Goal: Information Seeking & Learning: Learn about a topic

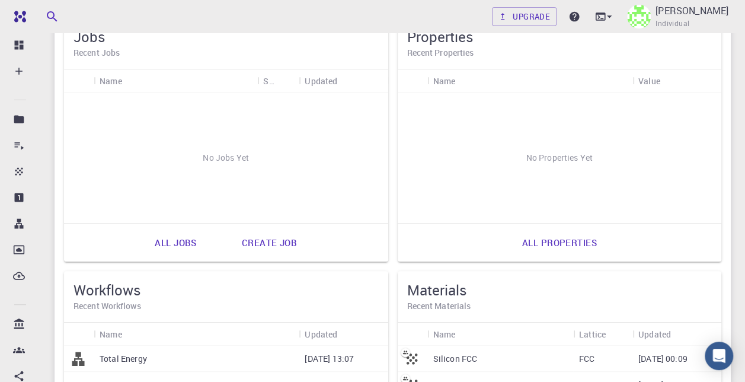
scroll to position [119, 0]
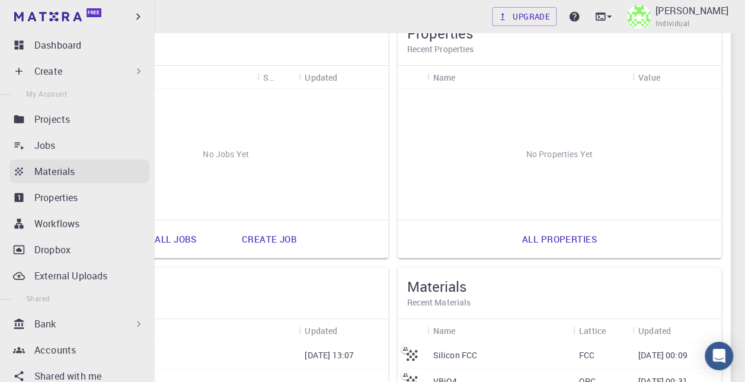
click at [57, 173] on p "Materials" at bounding box center [54, 171] width 40 height 14
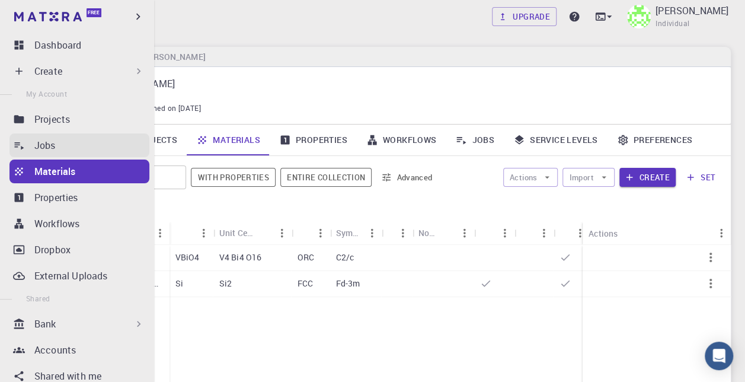
click at [43, 151] on p "Jobs" at bounding box center [44, 145] width 21 height 14
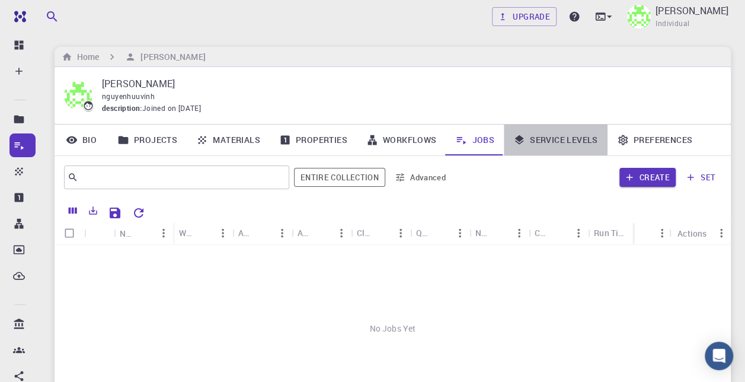
click at [551, 142] on link "Service Levels" at bounding box center [556, 139] width 104 height 31
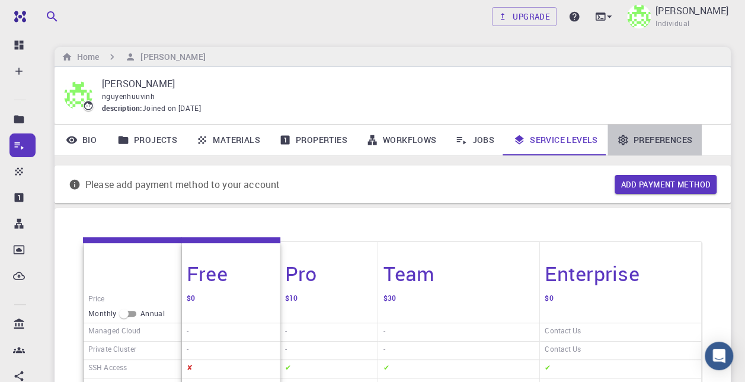
click at [639, 142] on link "Preferences" at bounding box center [654, 139] width 94 height 31
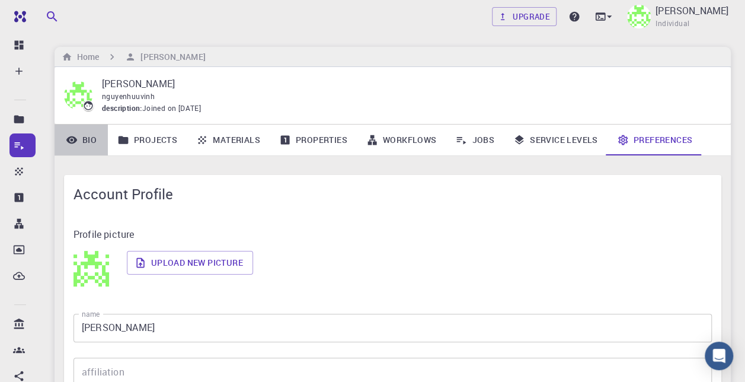
click at [89, 140] on link "Bio" at bounding box center [81, 139] width 53 height 31
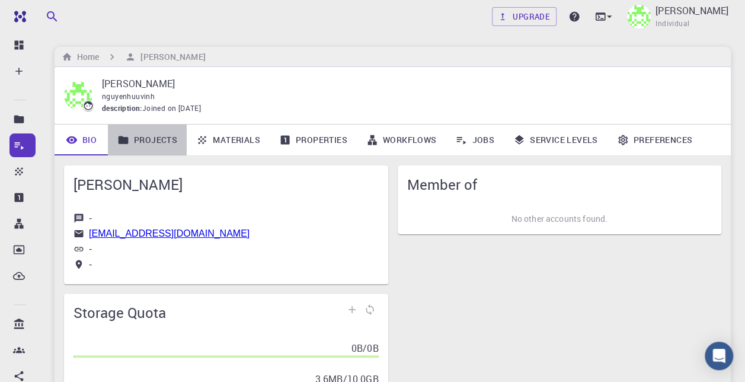
click at [169, 140] on link "Projects" at bounding box center [147, 139] width 79 height 31
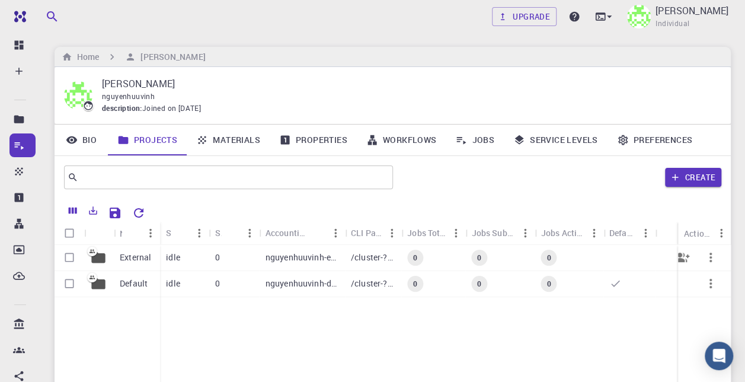
click at [719, 263] on button "button" at bounding box center [710, 257] width 28 height 28
click at [613, 314] on div at bounding box center [372, 191] width 745 height 382
click at [711, 286] on icon "button" at bounding box center [710, 283] width 2 height 9
click at [599, 324] on div at bounding box center [372, 191] width 745 height 382
click at [314, 264] on div "nguyenhuuvinh-external" at bounding box center [302, 258] width 85 height 26
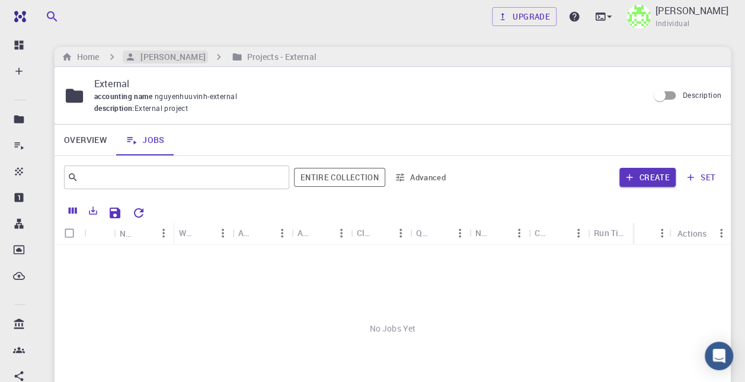
click at [171, 55] on h6 "[PERSON_NAME]" at bounding box center [170, 56] width 69 height 13
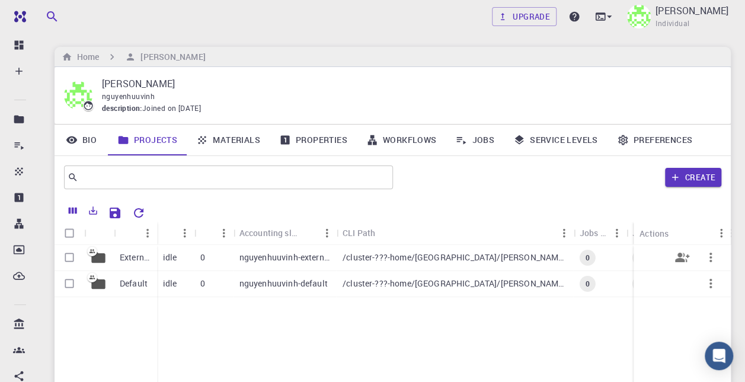
click at [287, 263] on div "nguyenhuuvinh-external" at bounding box center [284, 258] width 103 height 26
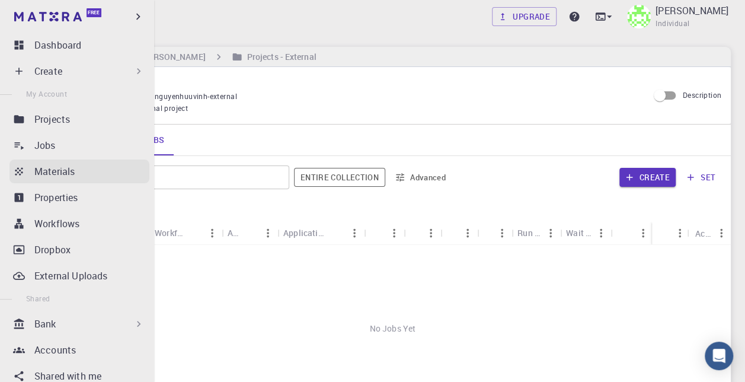
click at [28, 171] on link "Materials" at bounding box center [79, 171] width 140 height 24
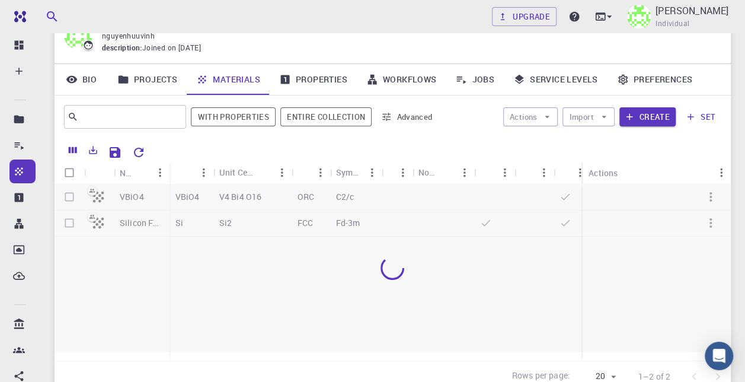
scroll to position [45, 0]
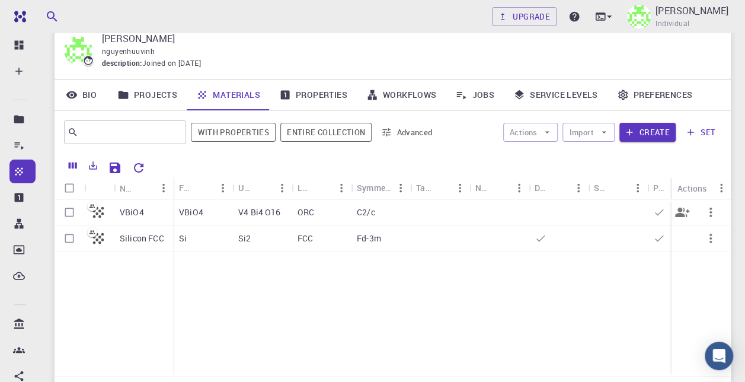
click at [275, 206] on div "V4 Bi4 O16" at bounding box center [261, 213] width 59 height 26
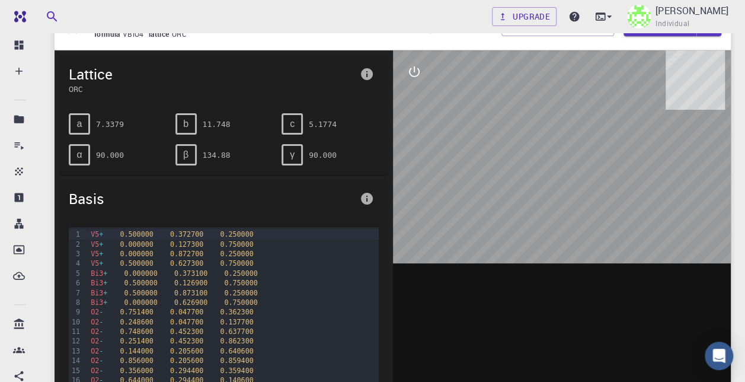
scroll to position [59, 0]
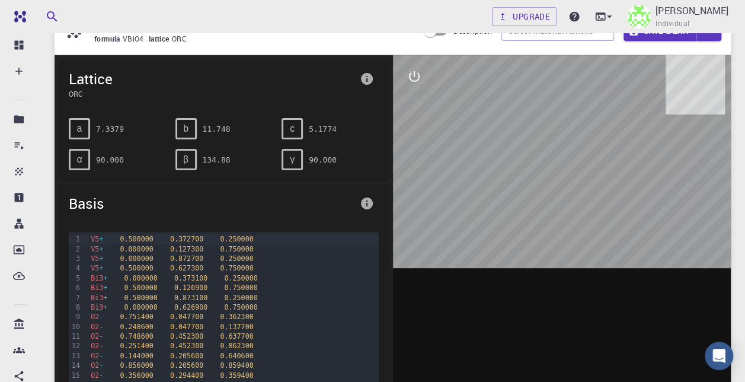
drag, startPoint x: 495, startPoint y: 172, endPoint x: 556, endPoint y: 210, distance: 72.2
click at [556, 210] on div at bounding box center [562, 239] width 338 height 369
drag, startPoint x: 551, startPoint y: 174, endPoint x: 511, endPoint y: 199, distance: 46.9
click at [511, 199] on div at bounding box center [562, 239] width 338 height 369
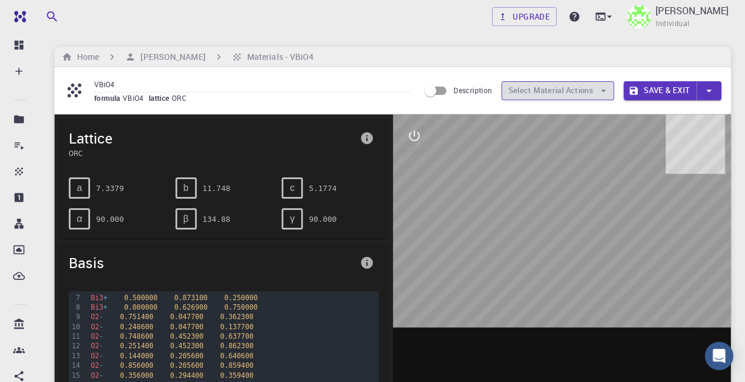
click at [602, 95] on icon "button" at bounding box center [603, 90] width 11 height 11
click at [608, 92] on icon "button" at bounding box center [603, 90] width 11 height 11
click at [607, 92] on icon "button" at bounding box center [603, 90] width 11 height 11
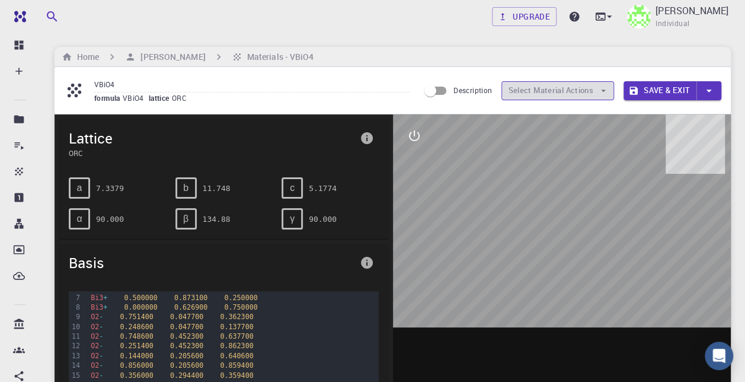
click at [606, 95] on icon "button" at bounding box center [603, 90] width 11 height 11
click at [603, 96] on button "Select Material Actions" at bounding box center [557, 90] width 113 height 19
click at [602, 98] on button "Select Material Actions" at bounding box center [557, 90] width 113 height 19
click at [165, 58] on h6 "[PERSON_NAME]" at bounding box center [170, 56] width 69 height 13
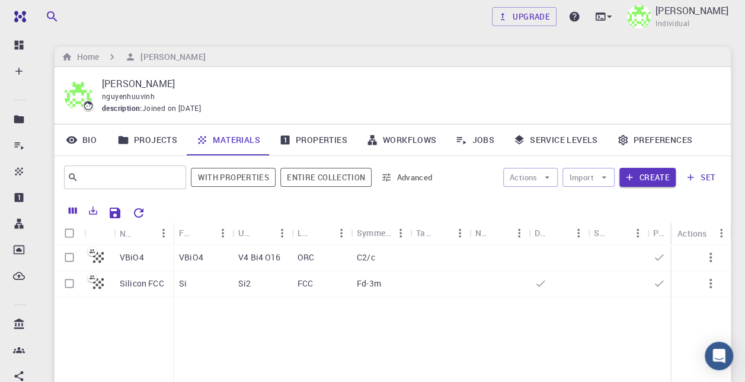
click at [221, 282] on div "Si" at bounding box center [202, 284] width 59 height 26
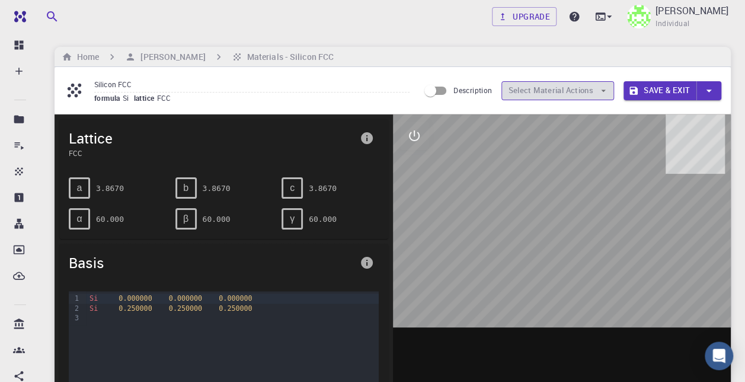
click at [605, 94] on icon "button" at bounding box center [603, 90] width 11 height 11
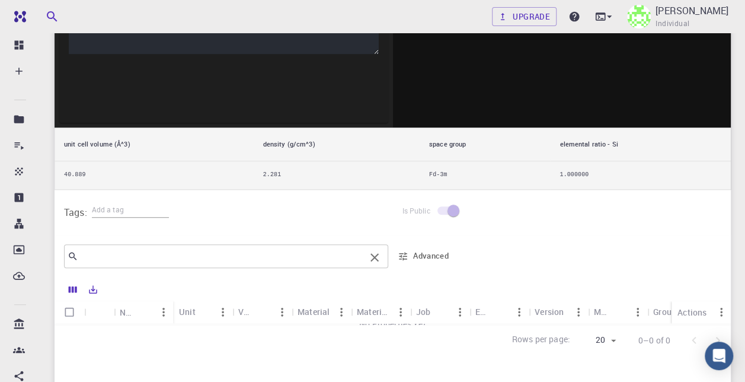
click at [353, 253] on input "text" at bounding box center [221, 256] width 287 height 17
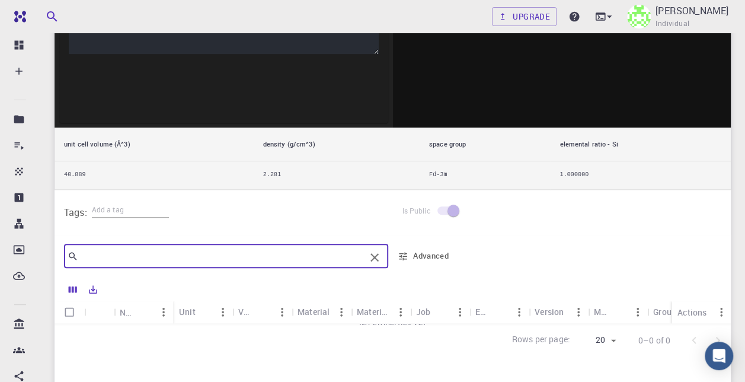
type input "E"
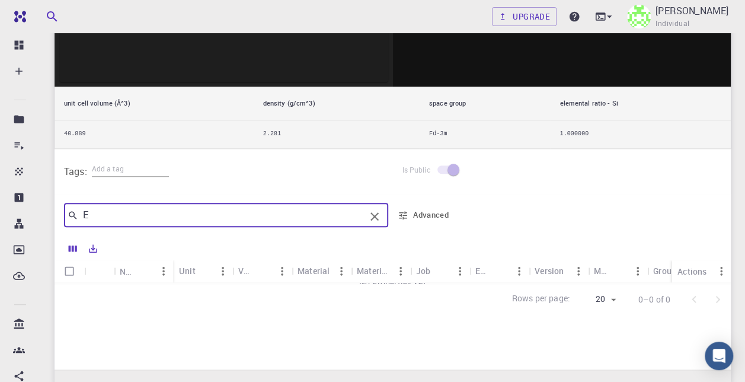
scroll to position [415, 0]
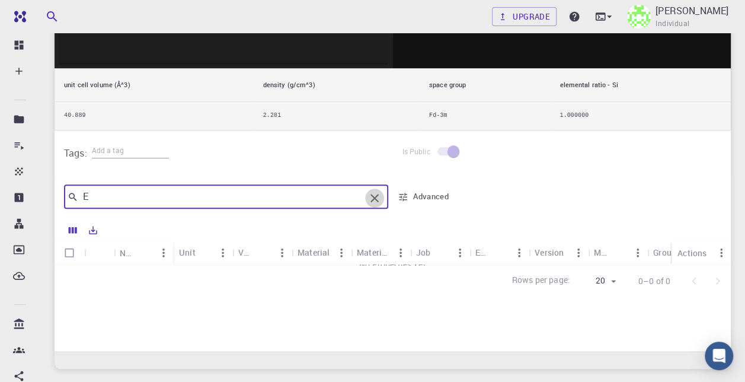
click at [376, 194] on icon "Clear" at bounding box center [374, 198] width 8 height 8
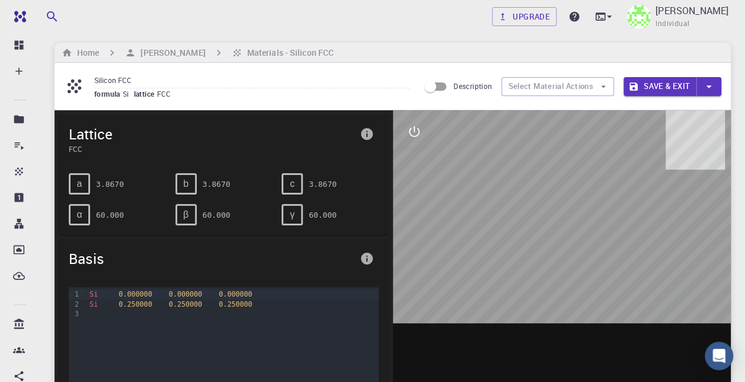
scroll to position [0, 0]
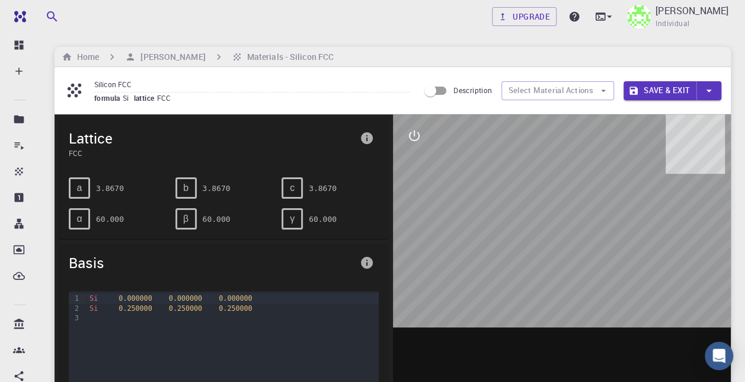
click at [110, 95] on span "formula" at bounding box center [108, 97] width 28 height 9
click at [75, 95] on icon at bounding box center [75, 91] width 14 height 14
click at [80, 88] on icon at bounding box center [74, 90] width 21 height 21
click at [433, 88] on input "Description" at bounding box center [430, 90] width 68 height 23
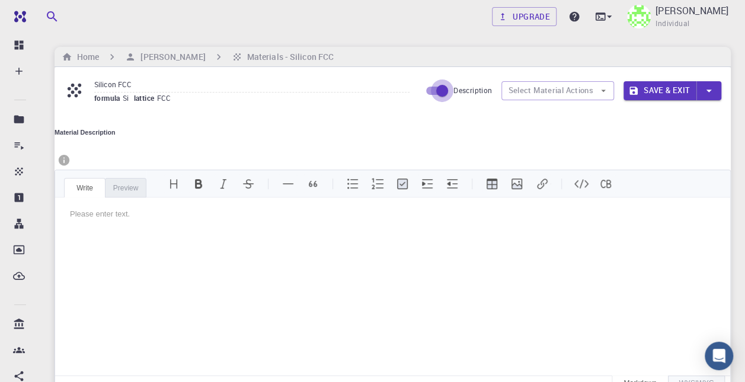
click at [431, 91] on input "Description" at bounding box center [442, 90] width 68 height 23
checkbox input "false"
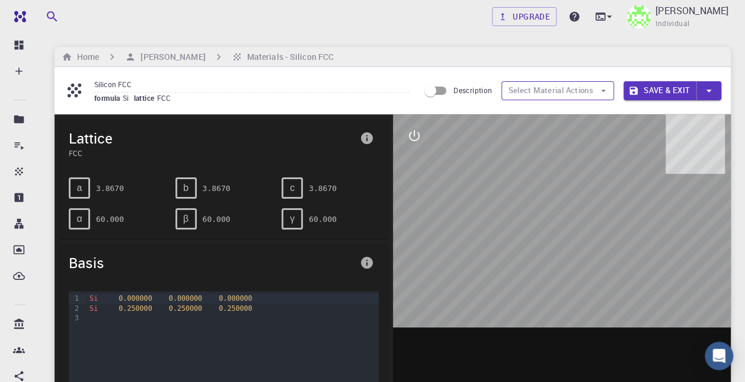
click at [602, 96] on button "Select Material Actions" at bounding box center [557, 90] width 113 height 19
click at [601, 96] on button "Select Material Actions" at bounding box center [557, 90] width 113 height 19
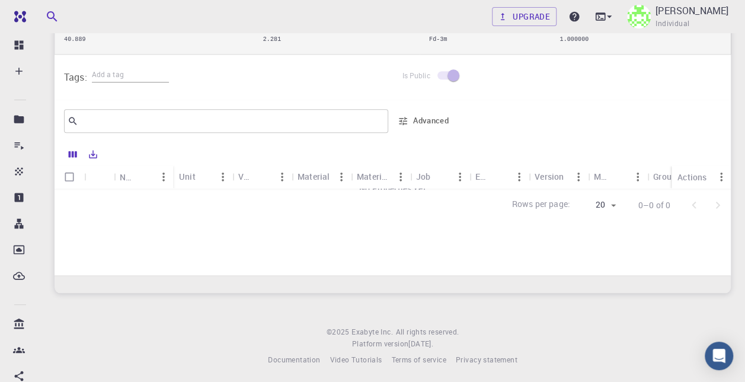
scroll to position [493, 0]
click at [405, 113] on icon "button" at bounding box center [403, 118] width 11 height 11
click at [66, 381] on button "Pro" at bounding box center [55, 388] width 22 height 12
click at [44, 381] on button "Advanced" at bounding box center [22, 388] width 44 height 12
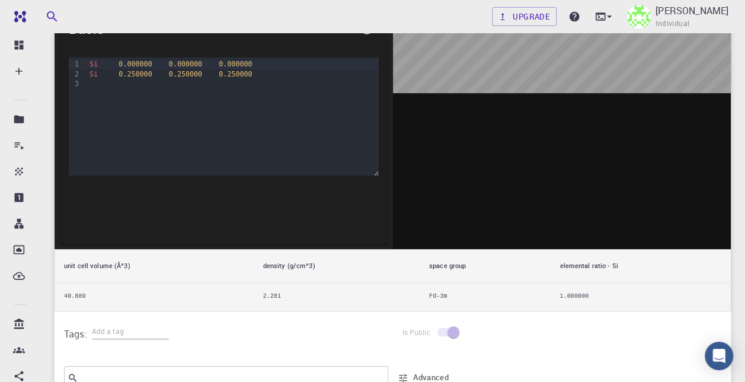
scroll to position [237, 0]
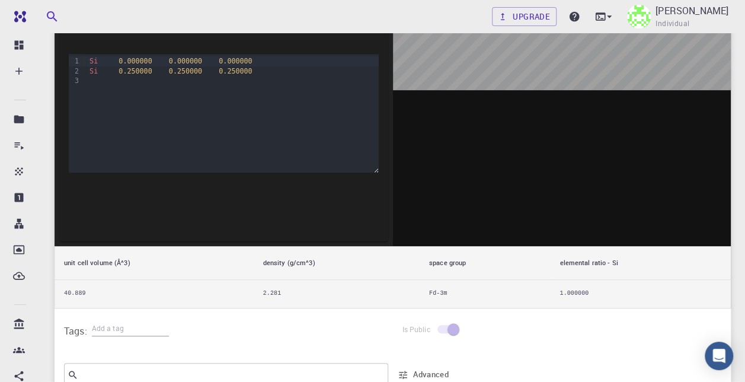
click at [165, 151] on div at bounding box center [372, 191] width 745 height 382
click at [164, 151] on div "Si 0.000000 0.000000 0.000000 Si 0.250000 0.250000 0.250000" at bounding box center [232, 113] width 292 height 119
click at [163, 153] on div "Si 0.000000 0.000000 0.000000 Si 0.250000 0.250000 0.250000" at bounding box center [232, 113] width 292 height 119
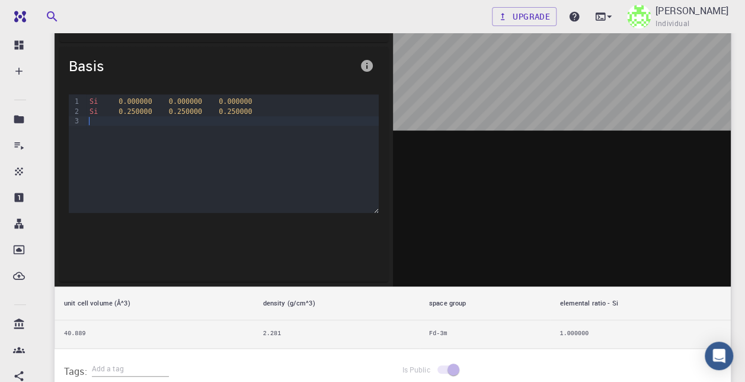
scroll to position [178, 0]
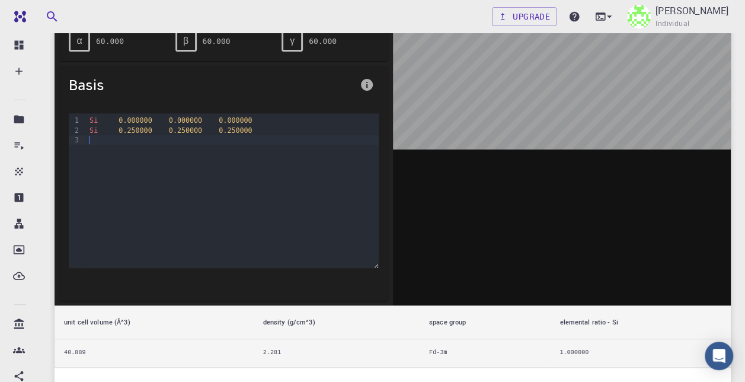
drag, startPoint x: 375, startPoint y: 226, endPoint x: 369, endPoint y: 263, distance: 36.5
click at [369, 263] on div "9 1 2 3 › Si 0.000000 0.000000 0.000000 Si 0.250000 0.250000 0.250000" at bounding box center [224, 190] width 310 height 155
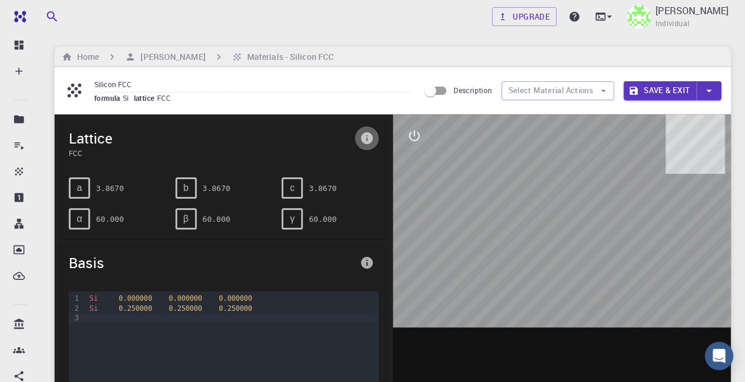
click at [372, 141] on icon "info" at bounding box center [367, 138] width 14 height 14
click at [372, 141] on div at bounding box center [372, 191] width 745 height 382
click at [410, 139] on icon "interactive" at bounding box center [414, 135] width 11 height 11
click at [414, 187] on icon "parameters" at bounding box center [413, 192] width 11 height 11
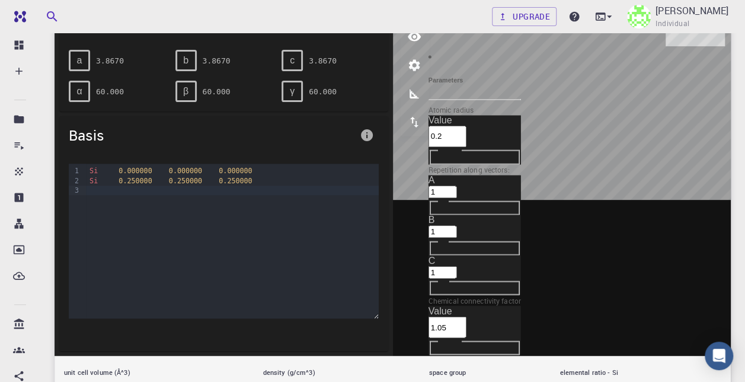
scroll to position [59, 0]
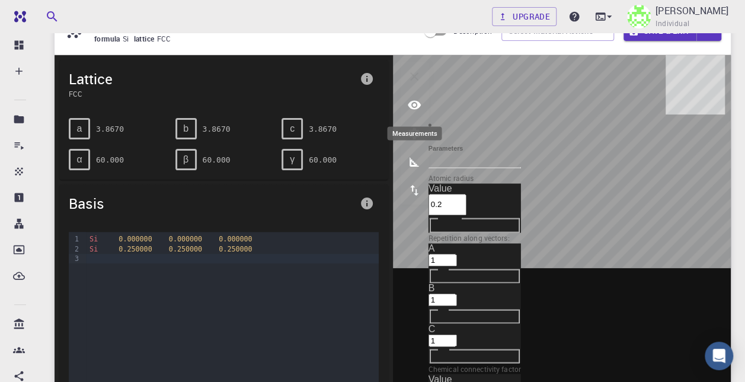
click at [417, 165] on icon "measurements" at bounding box center [414, 162] width 14 height 14
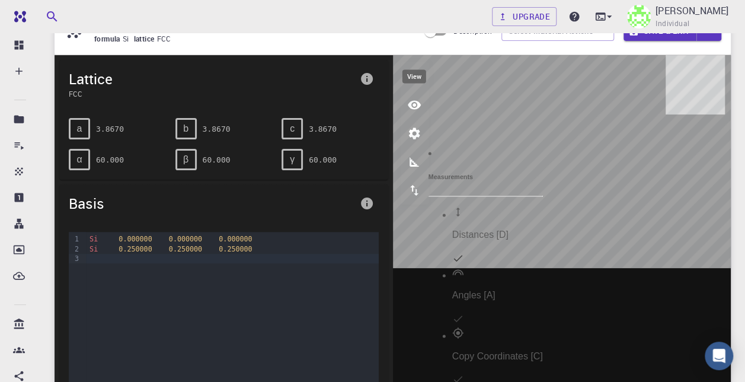
click at [421, 110] on button "view" at bounding box center [414, 105] width 28 height 28
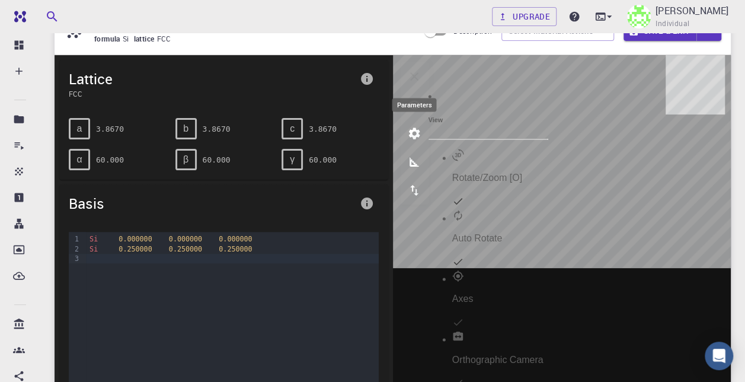
click at [417, 132] on icon "parameters" at bounding box center [413, 133] width 11 height 11
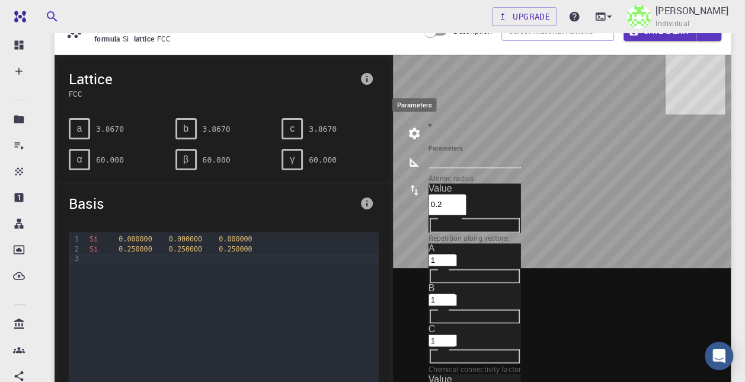
click at [411, 134] on icon "parameters" at bounding box center [413, 133] width 11 height 11
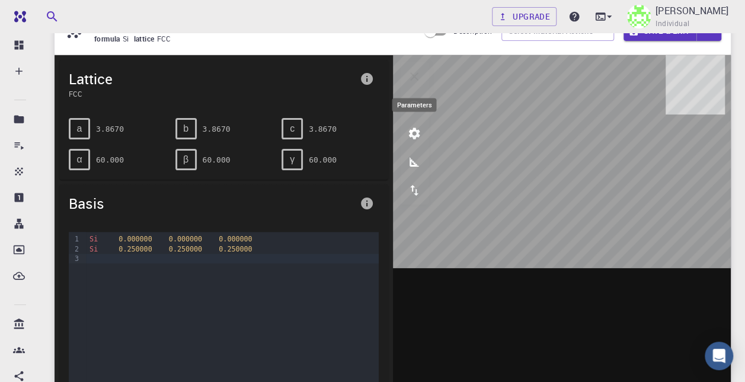
click at [412, 134] on icon "parameters" at bounding box center [414, 133] width 14 height 14
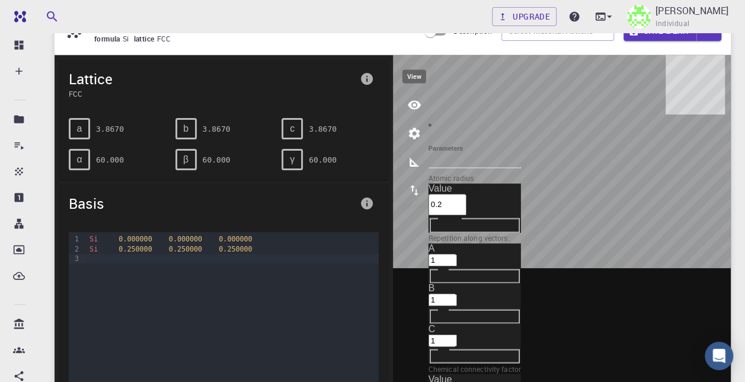
click at [414, 113] on button "view" at bounding box center [414, 105] width 28 height 28
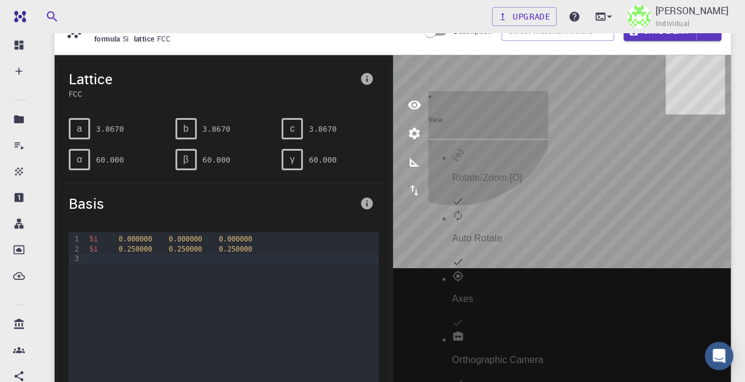
click at [461, 149] on div at bounding box center [500, 156] width 96 height 14
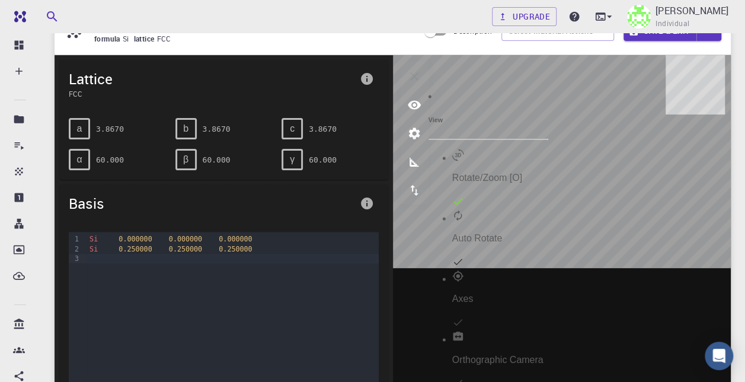
click at [461, 149] on div at bounding box center [500, 156] width 96 height 14
click at [420, 166] on icon "measurements" at bounding box center [414, 162] width 14 height 14
click at [416, 187] on icon "export" at bounding box center [414, 190] width 14 height 14
click at [410, 156] on icon "measurements" at bounding box center [414, 162] width 14 height 14
click at [416, 139] on icon "parameters" at bounding box center [414, 133] width 14 height 14
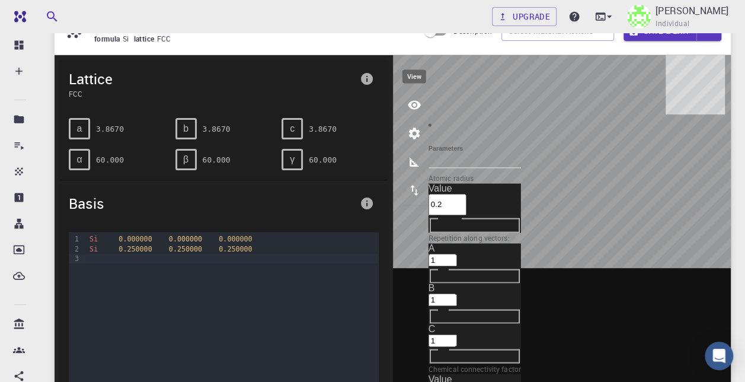
click at [421, 103] on button "view" at bounding box center [414, 105] width 28 height 28
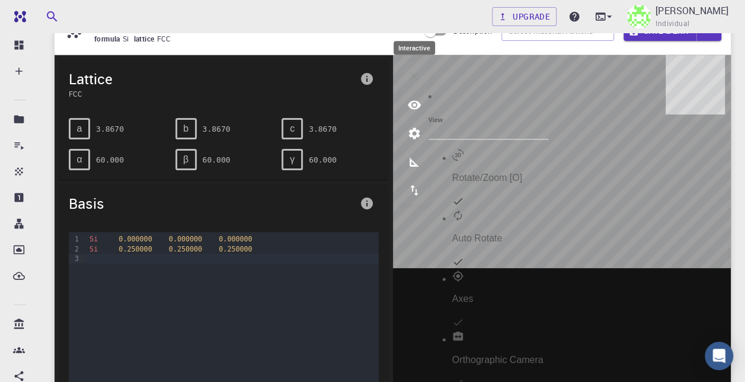
click at [420, 76] on icon "interactive" at bounding box center [414, 76] width 14 height 14
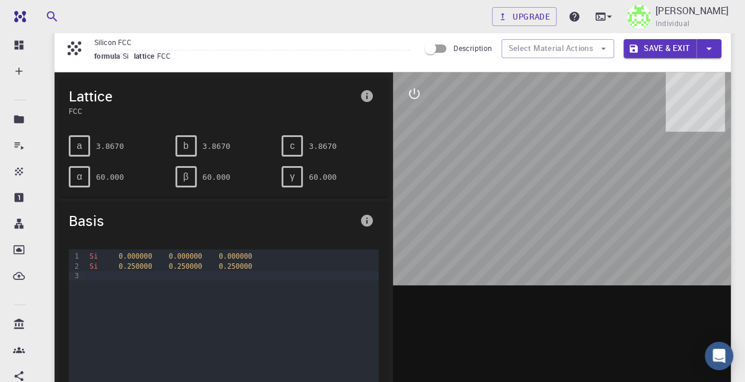
scroll to position [0, 0]
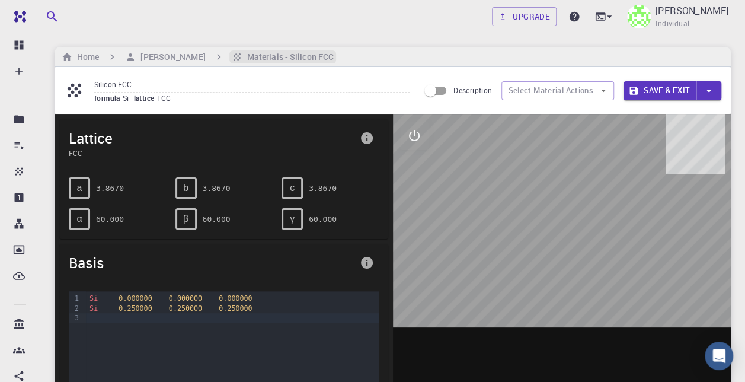
click at [274, 57] on h6 "Materials - Silicon FCC" at bounding box center [287, 56] width 91 height 13
click at [263, 55] on h6 "Materials - Silicon FCC" at bounding box center [287, 56] width 91 height 13
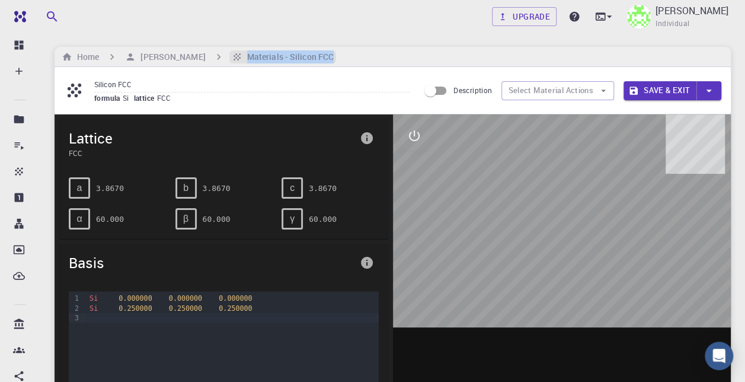
click at [263, 55] on h6 "Materials - Silicon FCC" at bounding box center [287, 56] width 91 height 13
copy main "Materials - Silicon FCC"
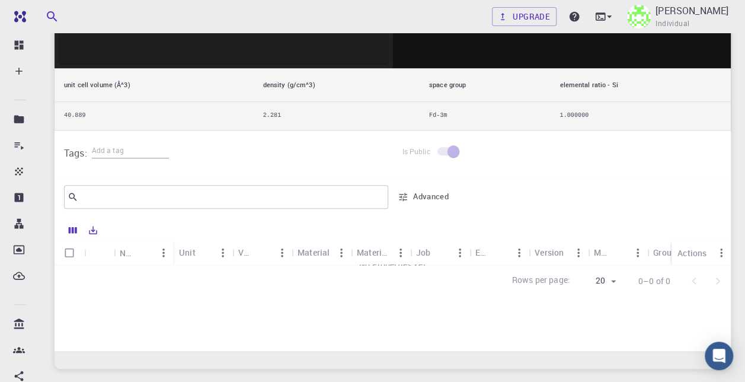
scroll to position [474, 0]
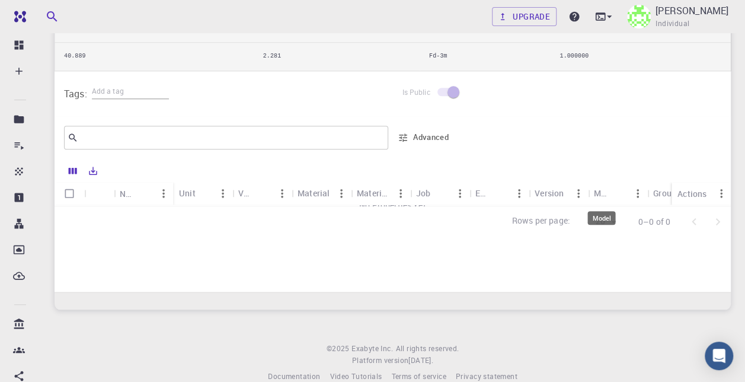
click at [597, 191] on div "Model" at bounding box center [601, 192] width 15 height 23
click at [122, 190] on div "Name" at bounding box center [127, 193] width 15 height 23
click at [187, 189] on div "Unit" at bounding box center [187, 192] width 17 height 23
click at [185, 193] on div "Unit" at bounding box center [187, 192] width 17 height 23
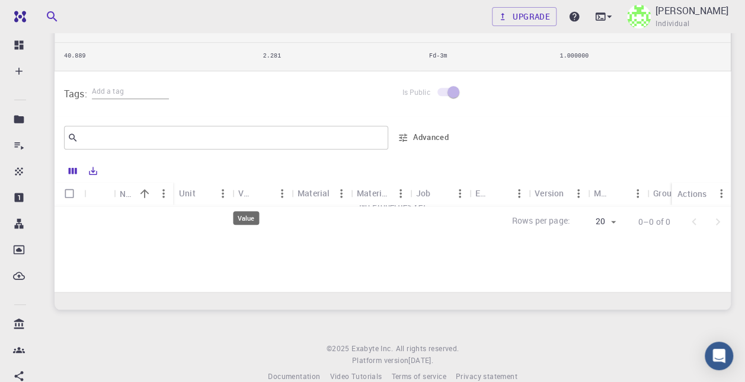
click at [251, 196] on div "Value" at bounding box center [245, 192] width 15 height 23
click at [296, 193] on div "Value" at bounding box center [293, 192] width 12 height 23
click at [388, 193] on div "Material Formula" at bounding box center [374, 192] width 34 height 23
click at [421, 198] on div "Job" at bounding box center [423, 192] width 14 height 23
drag, startPoint x: 486, startPoint y: 193, endPoint x: 430, endPoint y: 226, distance: 64.5
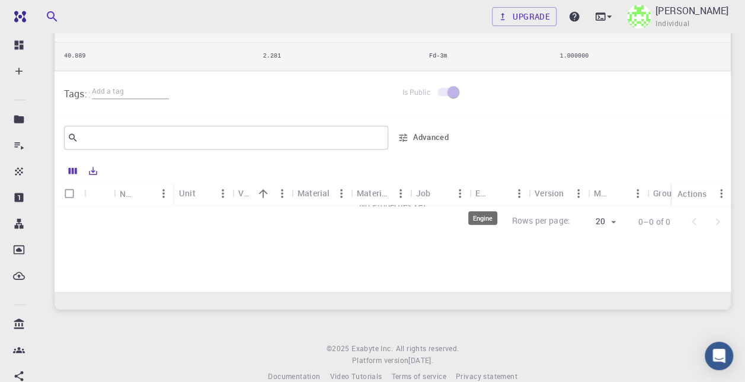
click at [485, 193] on div "Engine" at bounding box center [482, 192] width 15 height 23
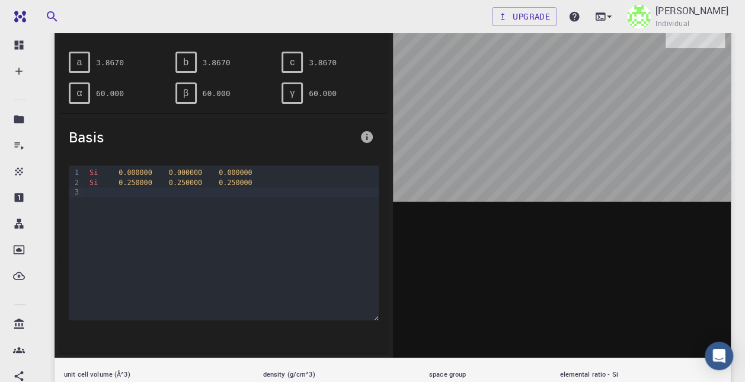
scroll to position [0, 0]
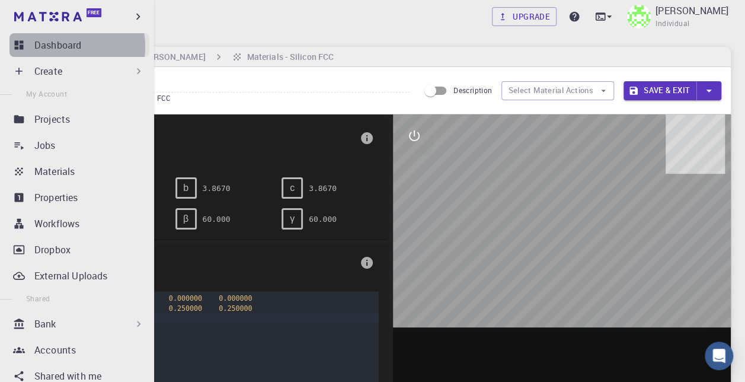
click at [55, 47] on p "Dashboard" at bounding box center [57, 45] width 47 height 14
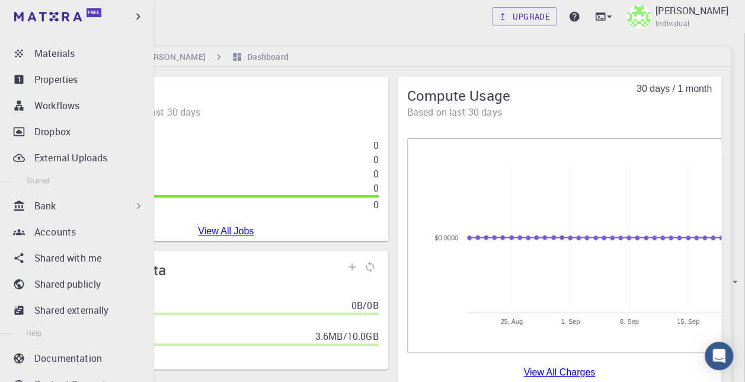
scroll to position [119, 0]
click at [85, 284] on p "Shared publicly" at bounding box center [67, 283] width 66 height 14
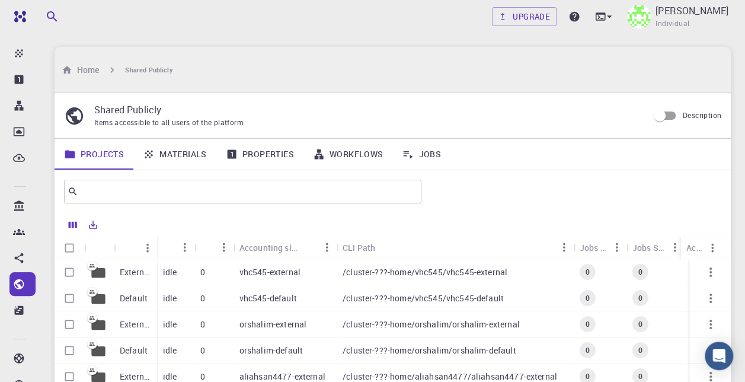
scroll to position [59, 0]
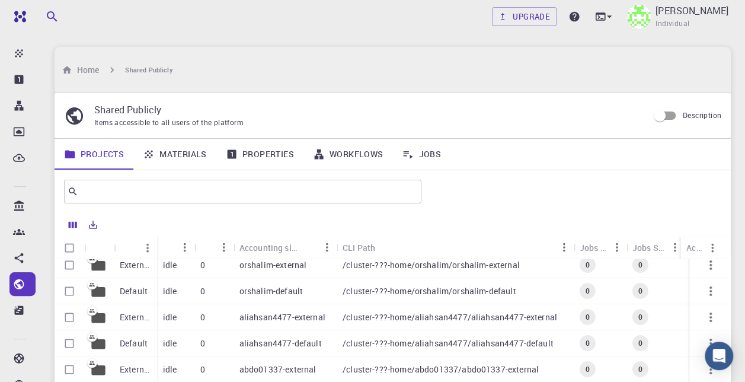
click at [239, 285] on p "orshalim-default" at bounding box center [270, 291] width 63 height 12
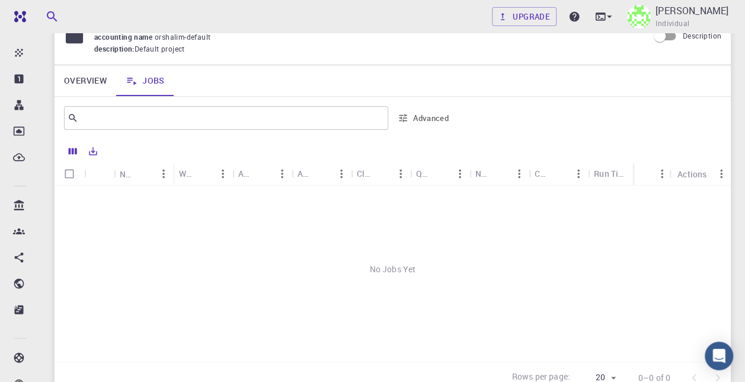
scroll to position [118, 0]
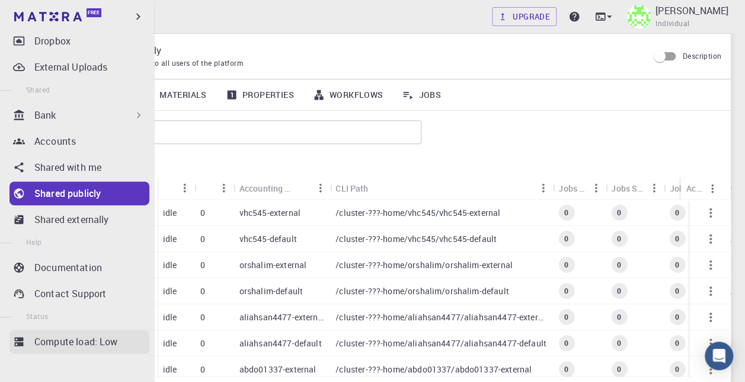
click at [72, 341] on p "Compute load: Low" at bounding box center [76, 341] width 84 height 14
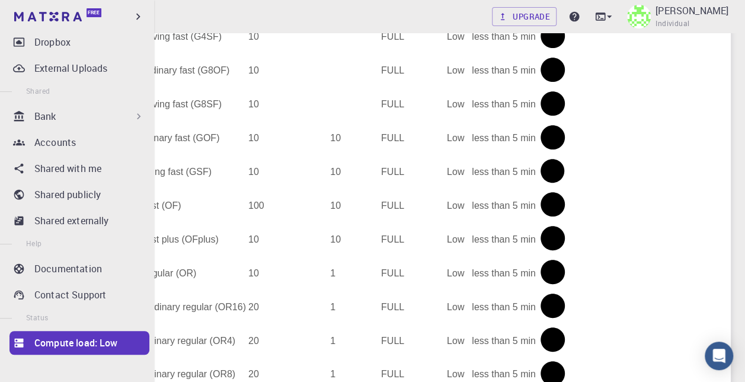
scroll to position [59, 0]
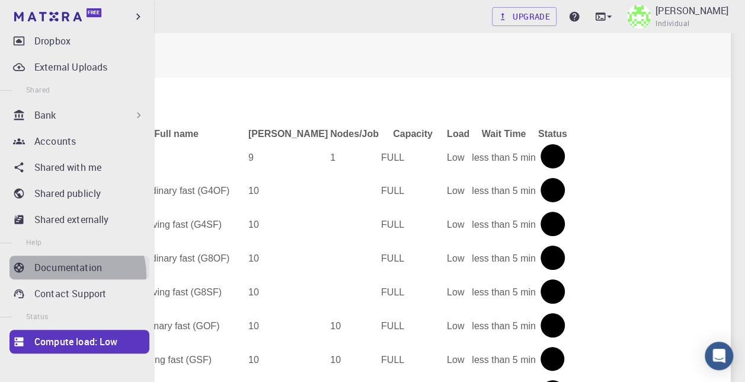
click at [68, 275] on link "Documentation" at bounding box center [79, 267] width 140 height 24
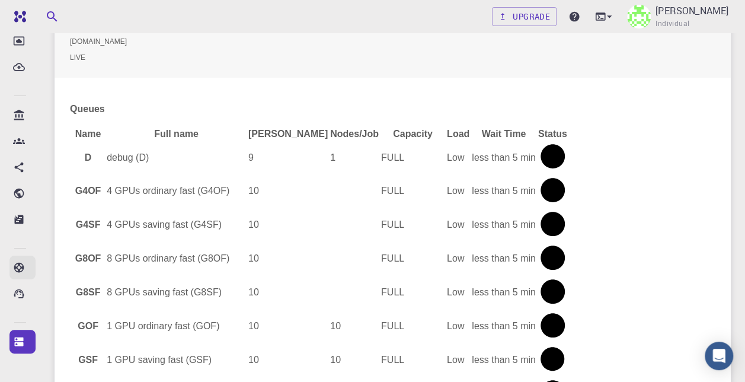
scroll to position [207, 0]
